Goal: Check status: Check status

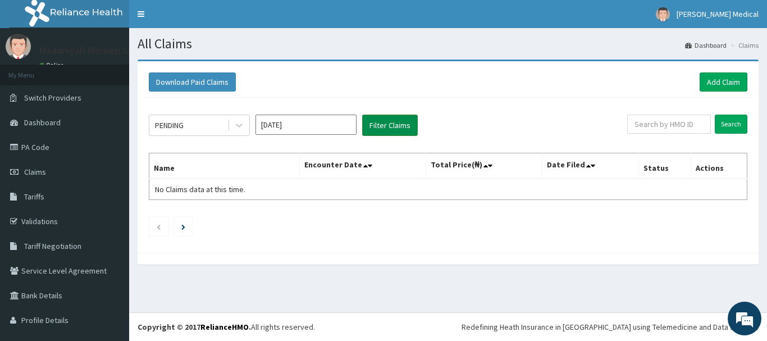
click at [370, 126] on button "Filter Claims" at bounding box center [390, 125] width 56 height 21
click at [244, 119] on div at bounding box center [239, 125] width 20 height 20
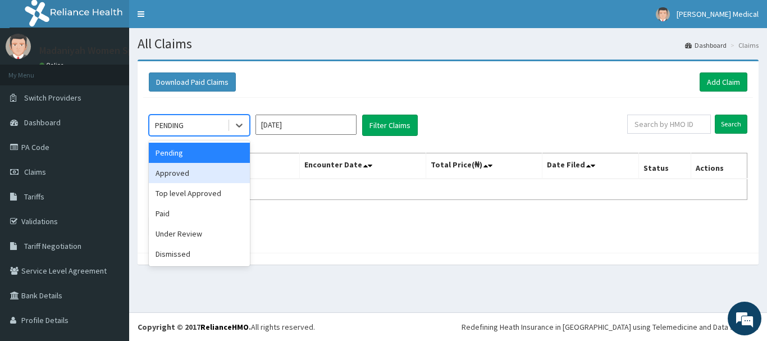
click at [315, 128] on input "[DATE]" at bounding box center [306, 125] width 101 height 20
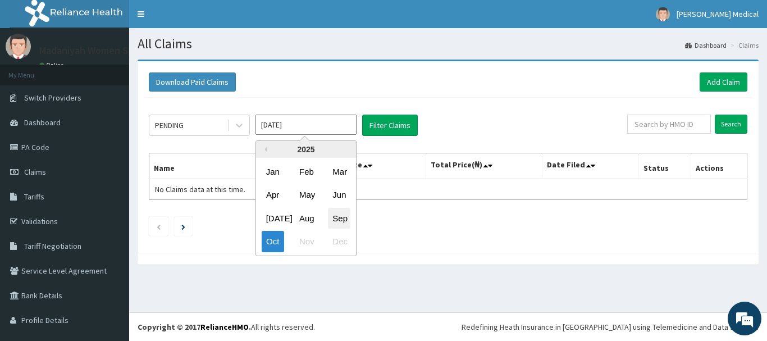
click at [335, 215] on div "Sep" at bounding box center [339, 218] width 22 height 21
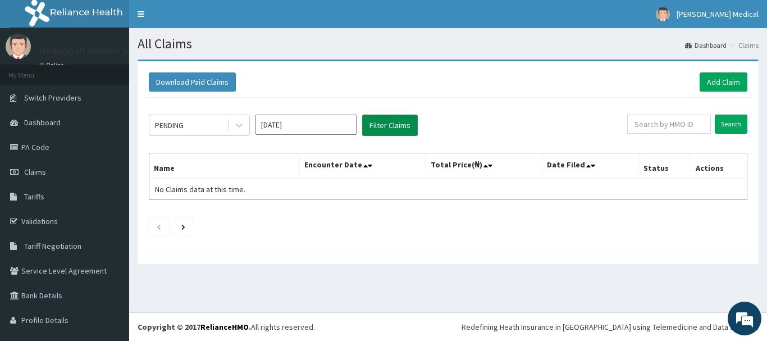
click at [390, 119] on button "Filter Claims" at bounding box center [390, 125] width 56 height 21
click at [390, 117] on button "Filter Claims" at bounding box center [390, 125] width 56 height 21
click at [238, 122] on icon at bounding box center [239, 125] width 11 height 11
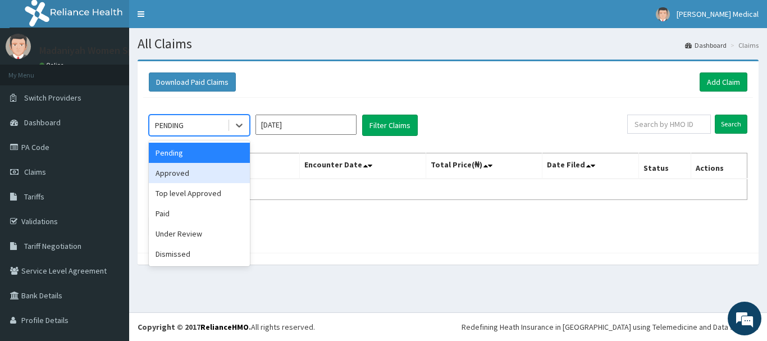
click at [232, 170] on div "Approved" at bounding box center [199, 173] width 101 height 20
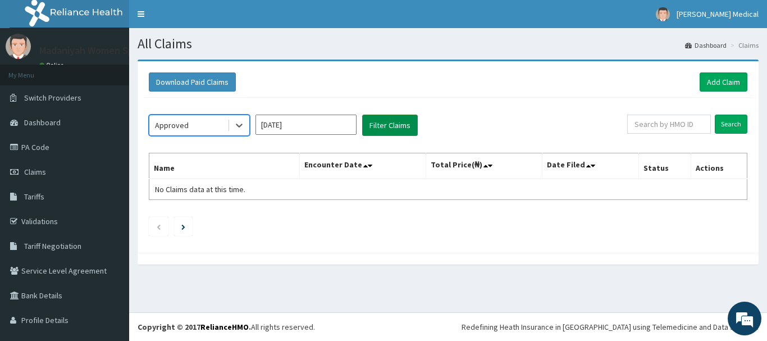
click at [388, 118] on button "Filter Claims" at bounding box center [390, 125] width 56 height 21
click at [389, 120] on button "Filter Claims" at bounding box center [390, 125] width 56 height 21
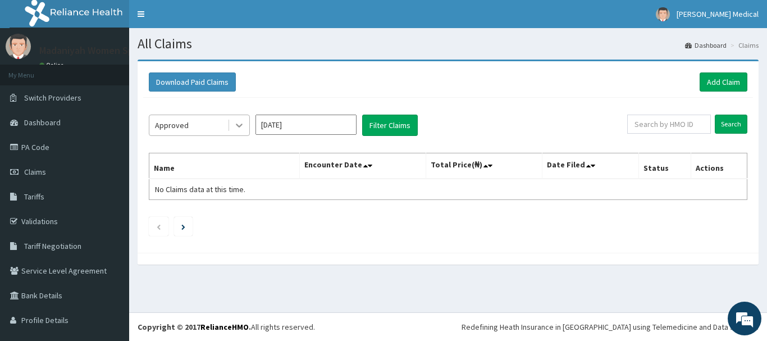
click at [239, 126] on icon at bounding box center [239, 126] width 7 height 4
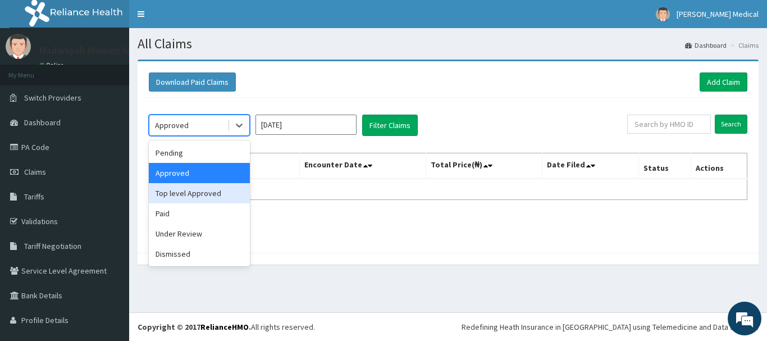
click at [226, 193] on div "Top level Approved" at bounding box center [199, 193] width 101 height 20
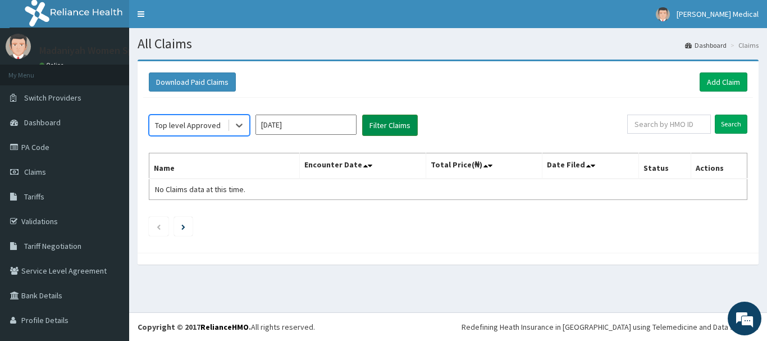
click at [393, 125] on button "Filter Claims" at bounding box center [390, 125] width 56 height 21
click at [397, 125] on button "Filter Claims" at bounding box center [390, 125] width 56 height 21
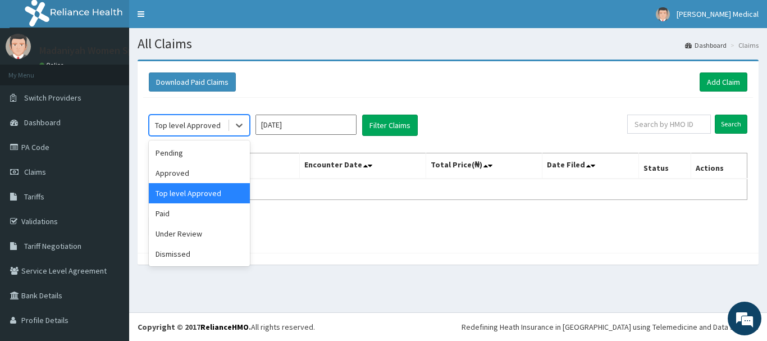
click at [249, 124] on div "Top level Approved" at bounding box center [199, 125] width 101 height 21
click at [228, 240] on div "Under Review" at bounding box center [199, 234] width 101 height 20
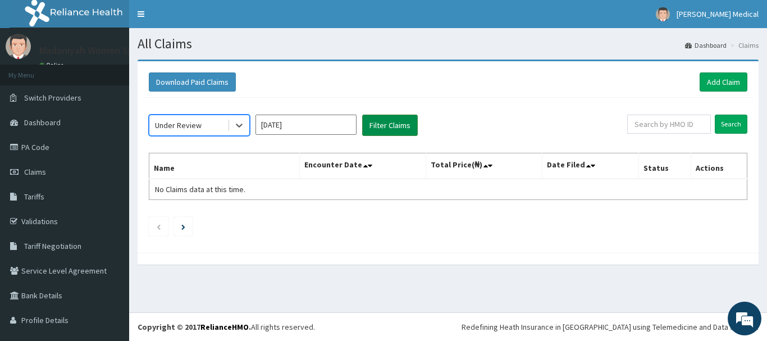
click at [384, 134] on button "Filter Claims" at bounding box center [390, 125] width 56 height 21
click at [386, 130] on button "Filter Claims" at bounding box center [390, 125] width 56 height 21
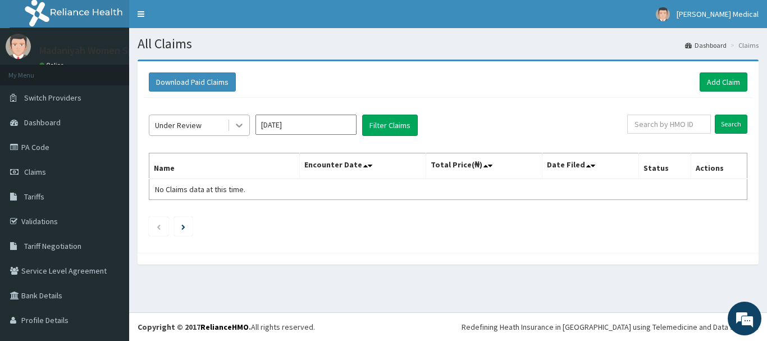
click at [235, 128] on icon at bounding box center [239, 125] width 11 height 11
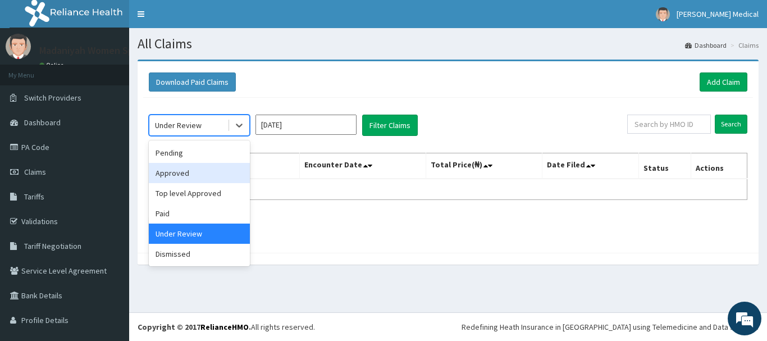
click at [317, 122] on input "[DATE]" at bounding box center [306, 125] width 101 height 20
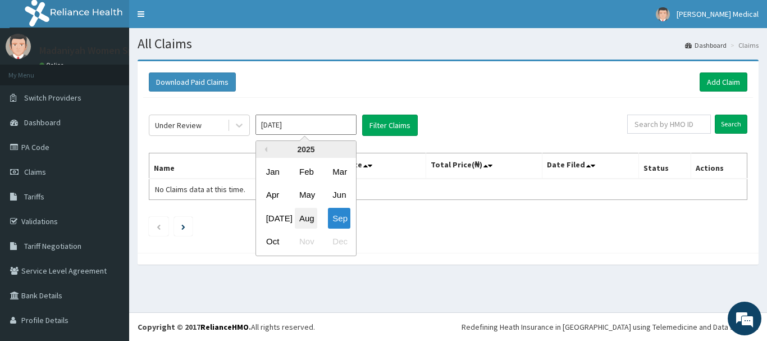
click at [304, 218] on div "Aug" at bounding box center [306, 218] width 22 height 21
type input "[DATE]"
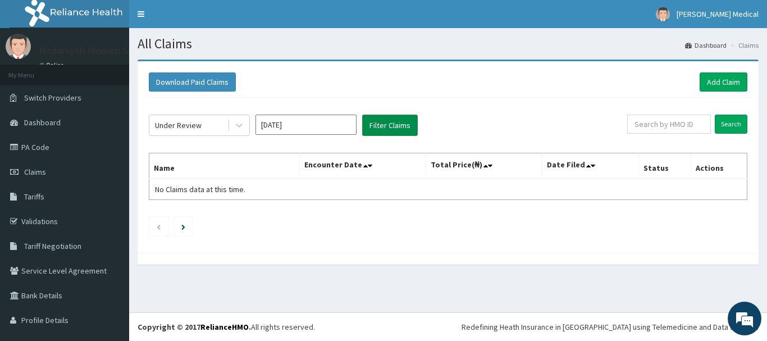
click at [391, 119] on button "Filter Claims" at bounding box center [390, 125] width 56 height 21
click at [391, 117] on button "Filter Claims" at bounding box center [390, 125] width 56 height 21
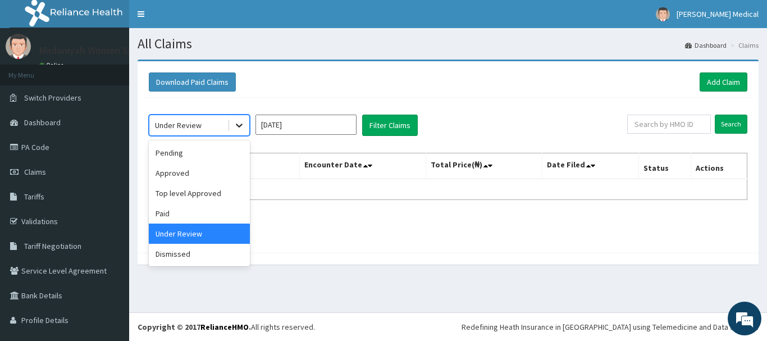
click at [242, 124] on icon at bounding box center [239, 126] width 7 height 4
click at [226, 171] on div "Approved" at bounding box center [199, 173] width 101 height 20
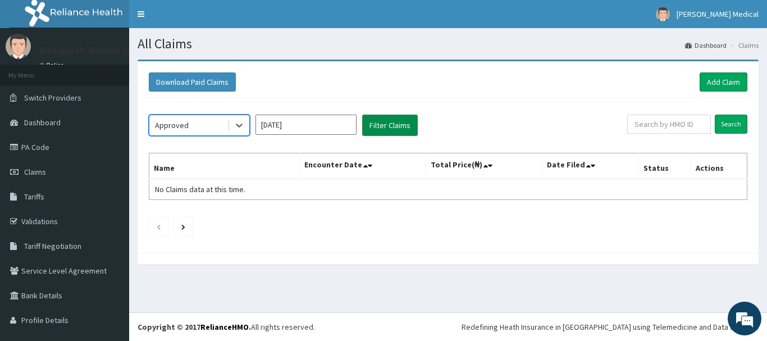
click at [375, 126] on button "Filter Claims" at bounding box center [390, 125] width 56 height 21
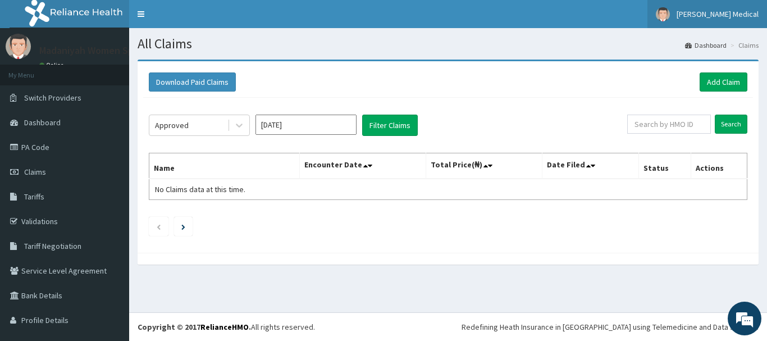
click at [722, 20] on link "[PERSON_NAME] Medical" at bounding box center [708, 14] width 120 height 28
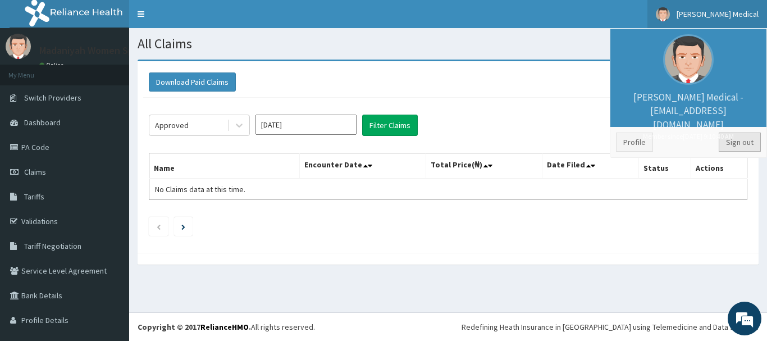
click at [738, 141] on link "Sign out" at bounding box center [740, 142] width 42 height 19
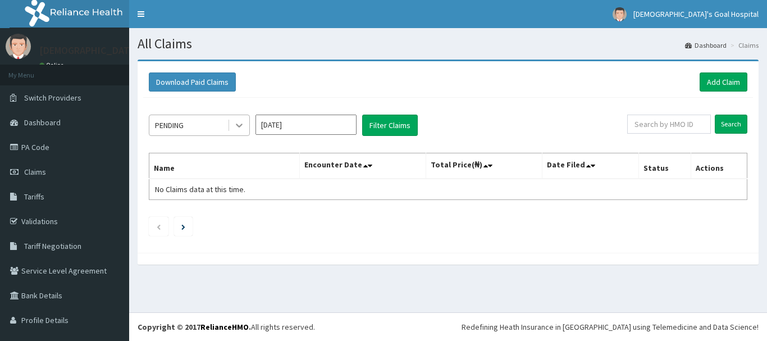
click at [235, 127] on icon at bounding box center [239, 125] width 11 height 11
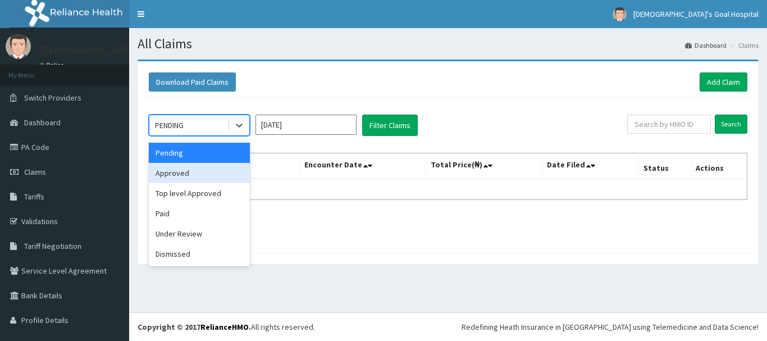
click at [215, 169] on div "Approved" at bounding box center [199, 173] width 101 height 20
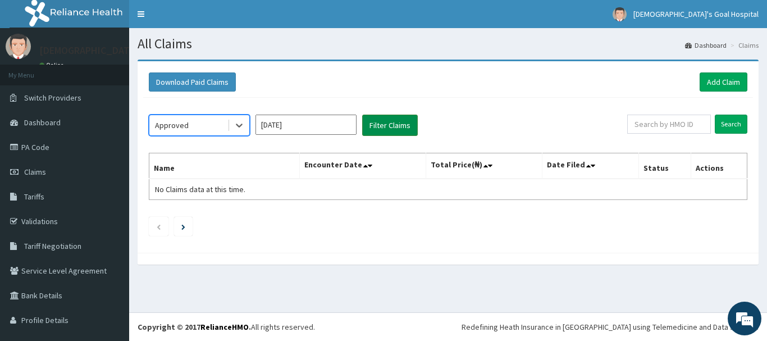
click at [373, 126] on button "Filter Claims" at bounding box center [390, 125] width 56 height 21
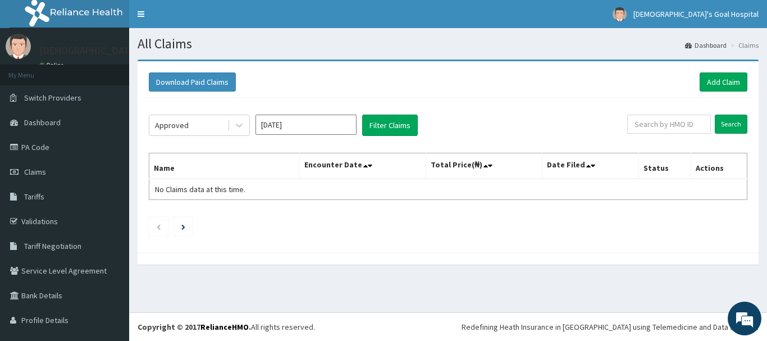
click at [342, 128] on input "[DATE]" at bounding box center [306, 125] width 101 height 20
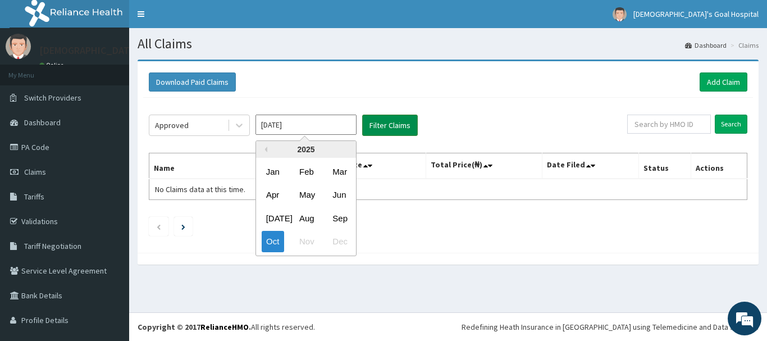
click at [342, 217] on div "Sep" at bounding box center [339, 218] width 22 height 21
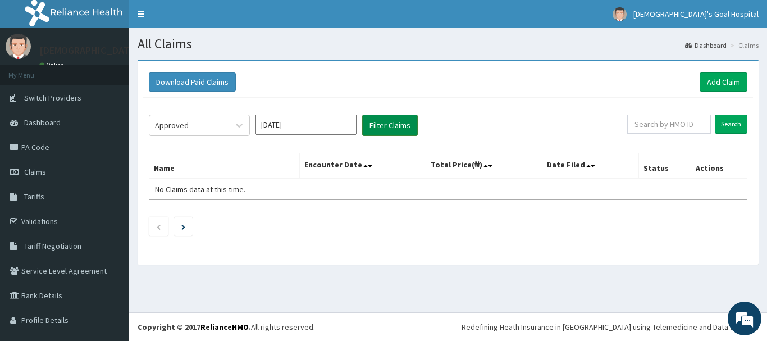
type input "[DATE]"
click at [383, 116] on button "Filter Claims" at bounding box center [390, 125] width 56 height 21
click at [381, 124] on button "Filter Claims" at bounding box center [390, 125] width 56 height 21
click at [235, 124] on icon at bounding box center [239, 125] width 11 height 11
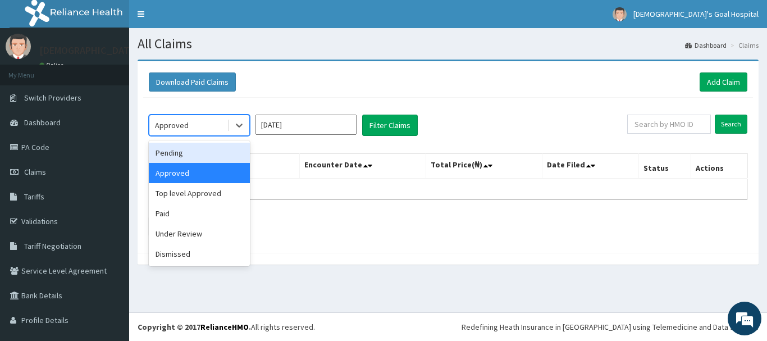
click at [228, 155] on div "Pending" at bounding box center [199, 153] width 101 height 20
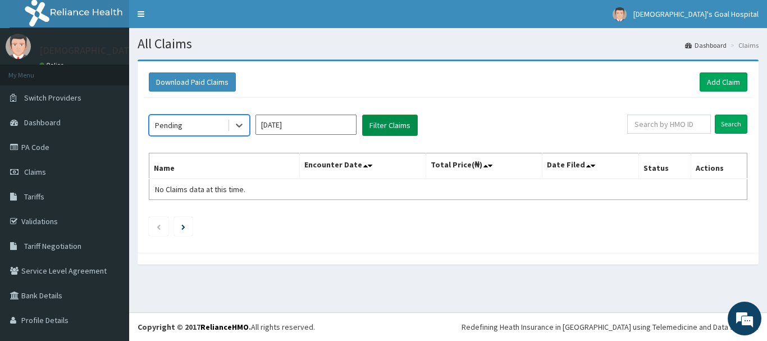
click at [403, 124] on button "Filter Claims" at bounding box center [390, 125] width 56 height 21
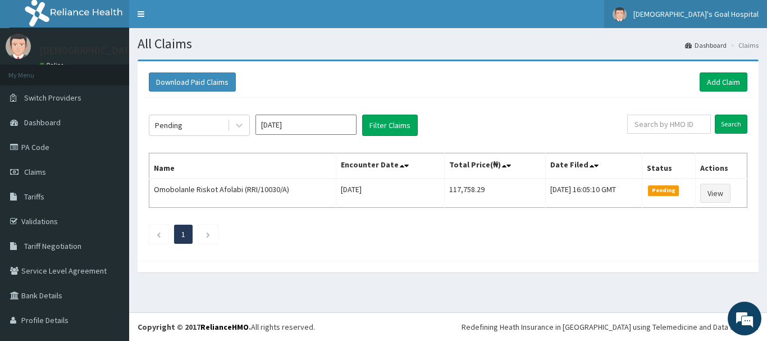
click at [715, 13] on span "God's Goal Hospital" at bounding box center [696, 14] width 125 height 10
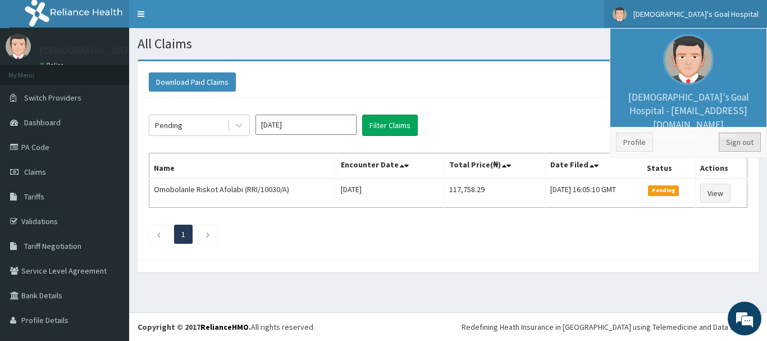
click at [738, 142] on link "Sign out" at bounding box center [740, 142] width 42 height 19
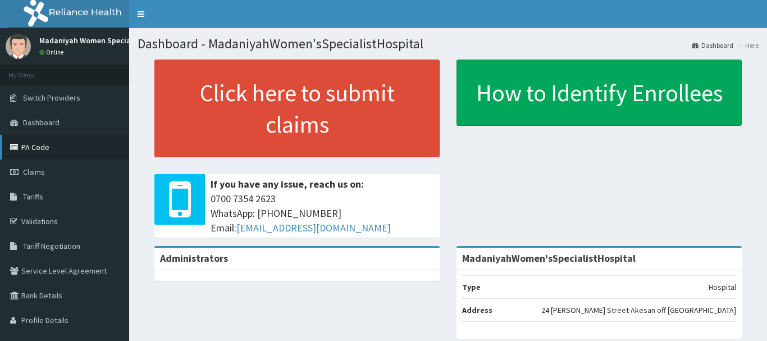
click at [42, 145] on link "PA Code" at bounding box center [64, 147] width 129 height 25
click at [45, 144] on link "PA Code" at bounding box center [64, 147] width 129 height 25
